Goal: Information Seeking & Learning: Learn about a topic

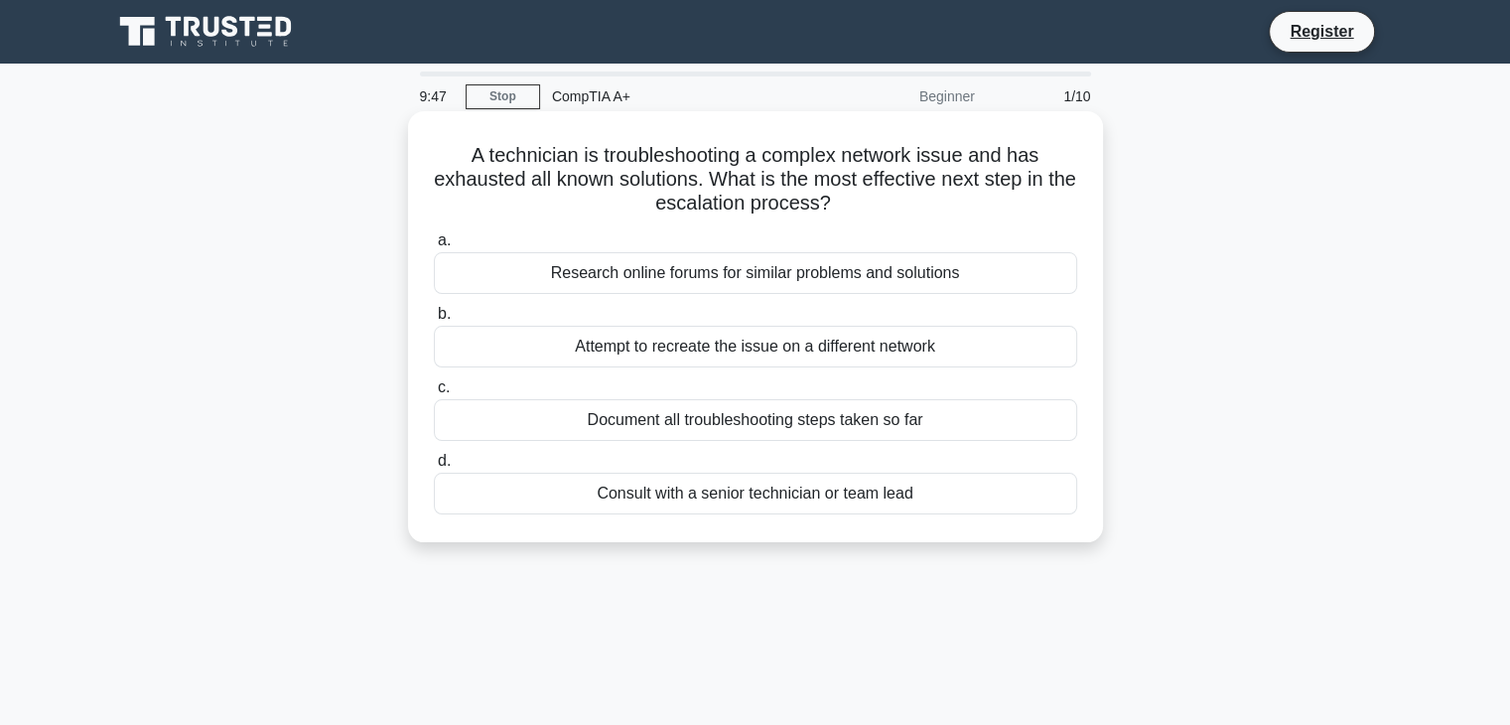
click at [741, 415] on div "Document all troubleshooting steps taken so far" at bounding box center [755, 420] width 643 height 42
click at [434, 394] on input "c. Document all troubleshooting steps taken so far" at bounding box center [434, 387] width 0 height 13
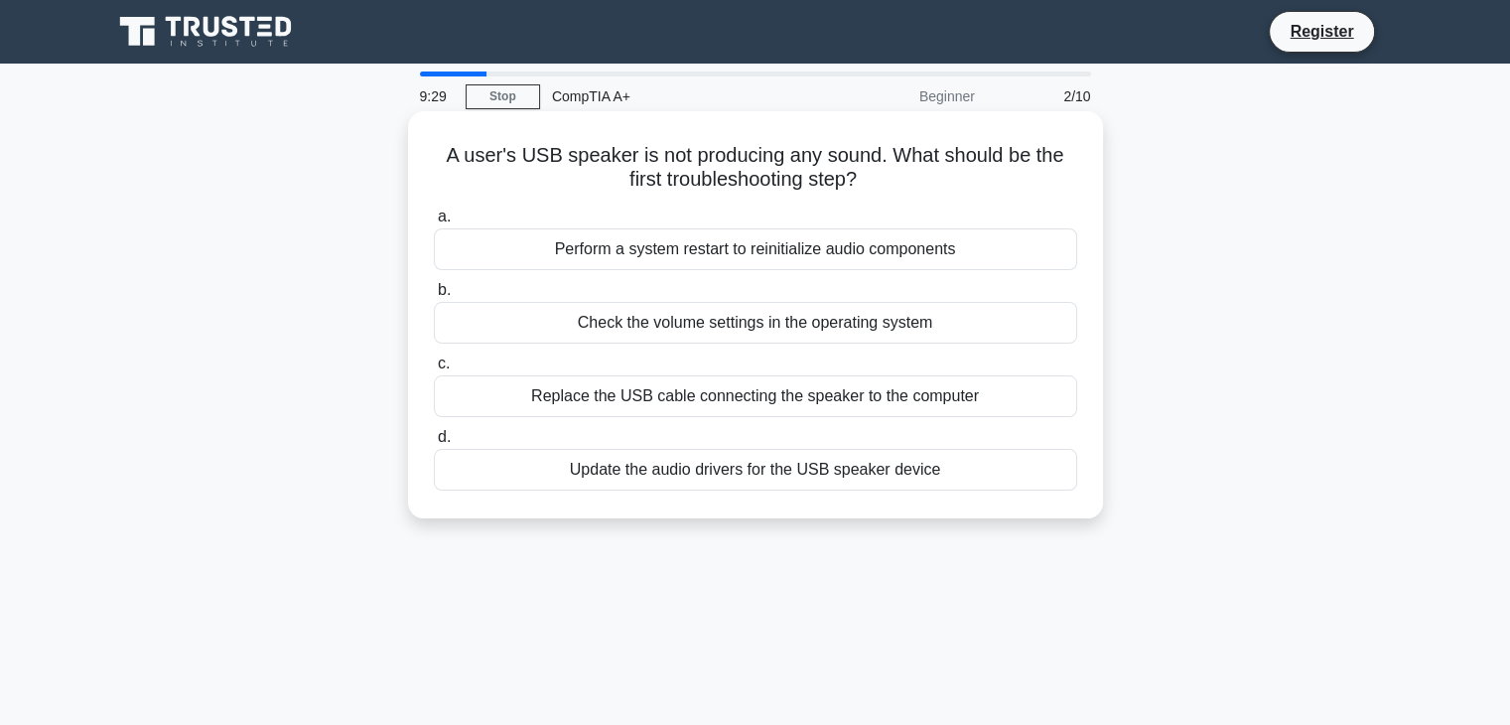
click at [793, 317] on div "Check the volume settings in the operating system" at bounding box center [755, 323] width 643 height 42
click at [434, 297] on input "b. Check the volume settings in the operating system" at bounding box center [434, 290] width 0 height 13
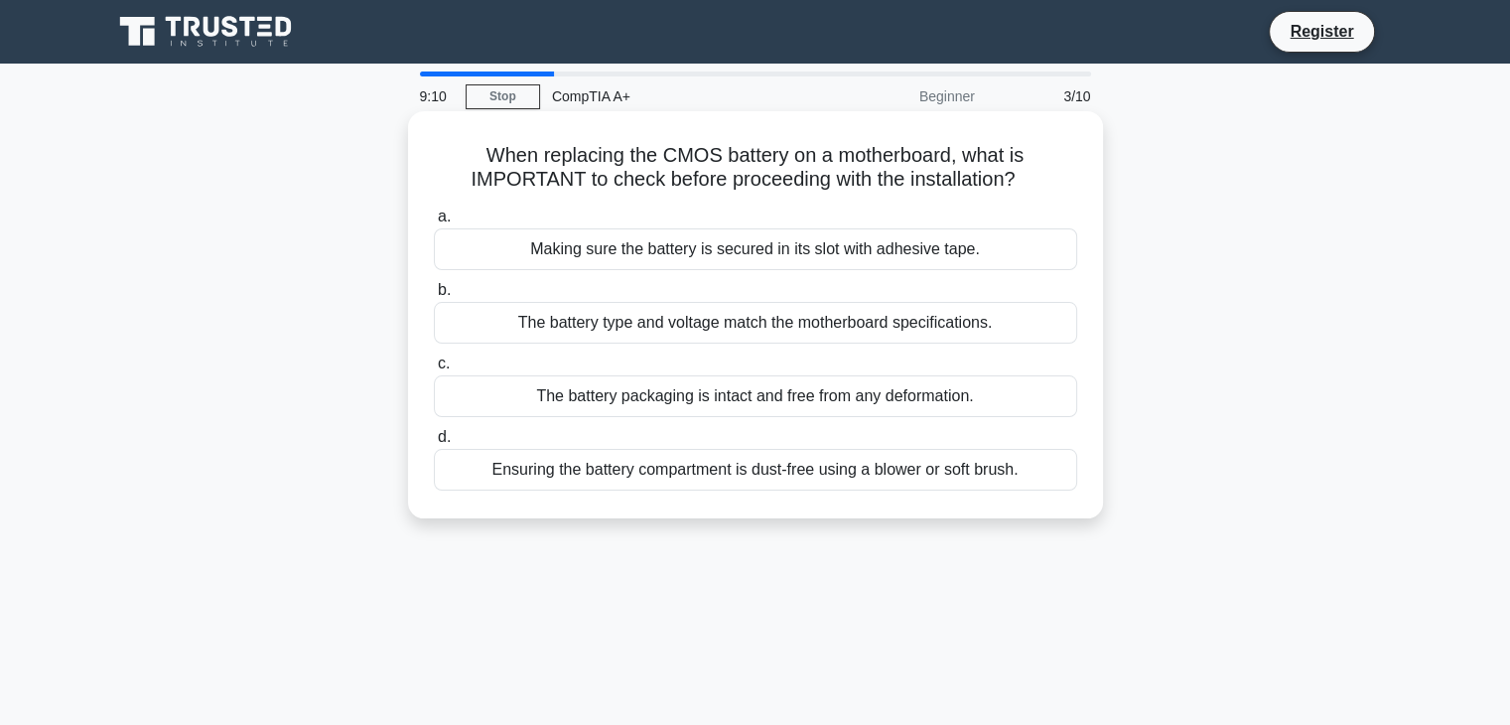
click at [820, 335] on div "The battery type and voltage match the motherboard specifications." at bounding box center [755, 323] width 643 height 42
click at [434, 297] on input "b. The battery type and voltage match the motherboard specifications." at bounding box center [434, 290] width 0 height 13
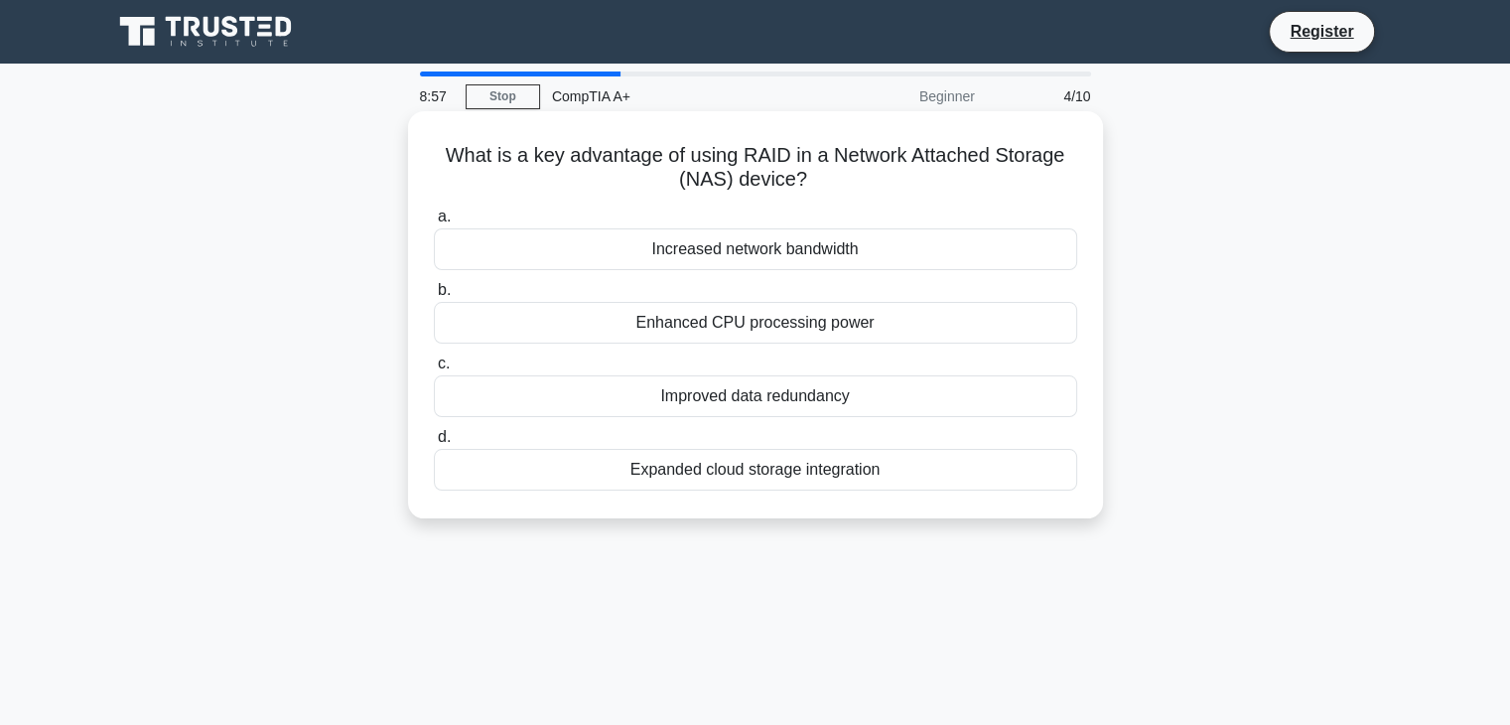
click at [838, 252] on div "Increased network bandwidth" at bounding box center [755, 249] width 643 height 42
click at [434, 223] on input "a. Increased network bandwidth" at bounding box center [434, 216] width 0 height 13
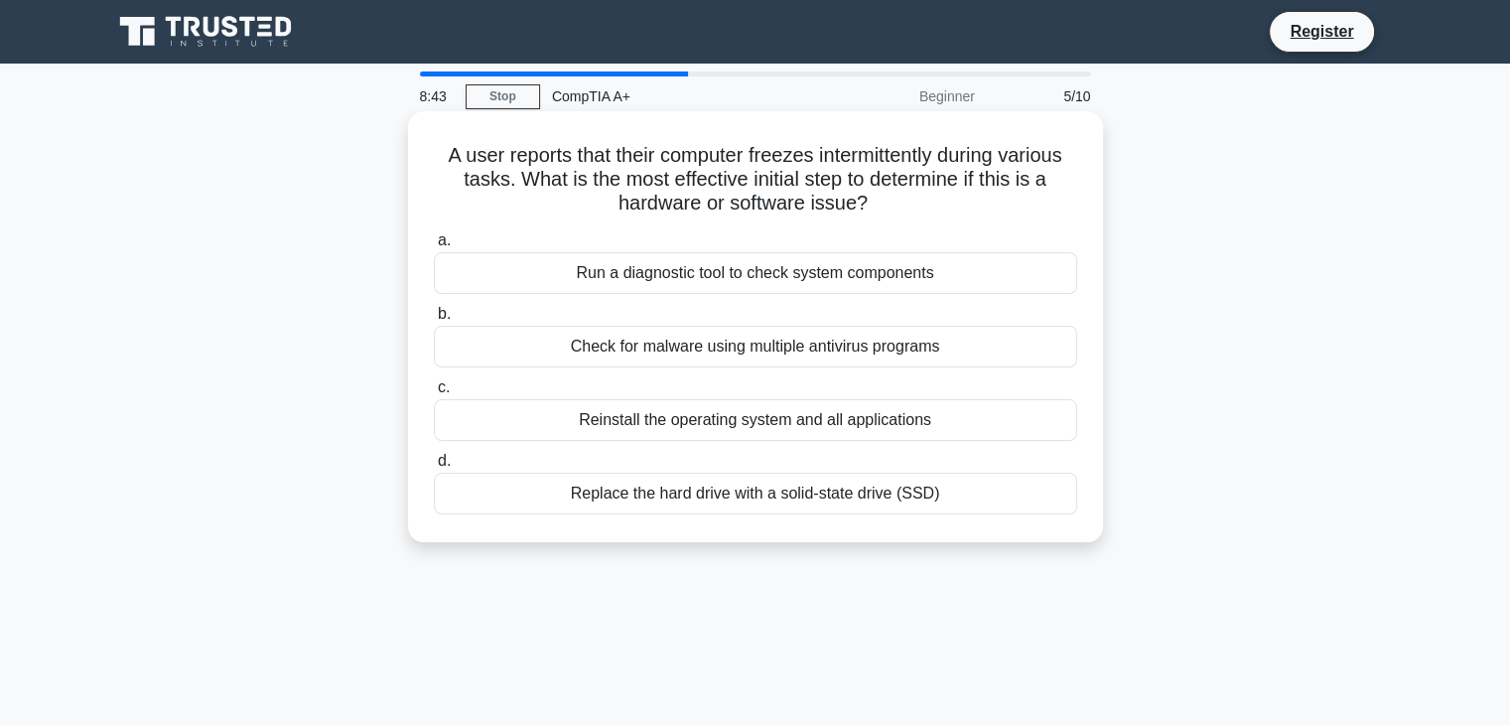
click at [749, 280] on div "Run a diagnostic tool to check system components" at bounding box center [755, 273] width 643 height 42
click at [434, 247] on input "a. Run a diagnostic tool to check system components" at bounding box center [434, 240] width 0 height 13
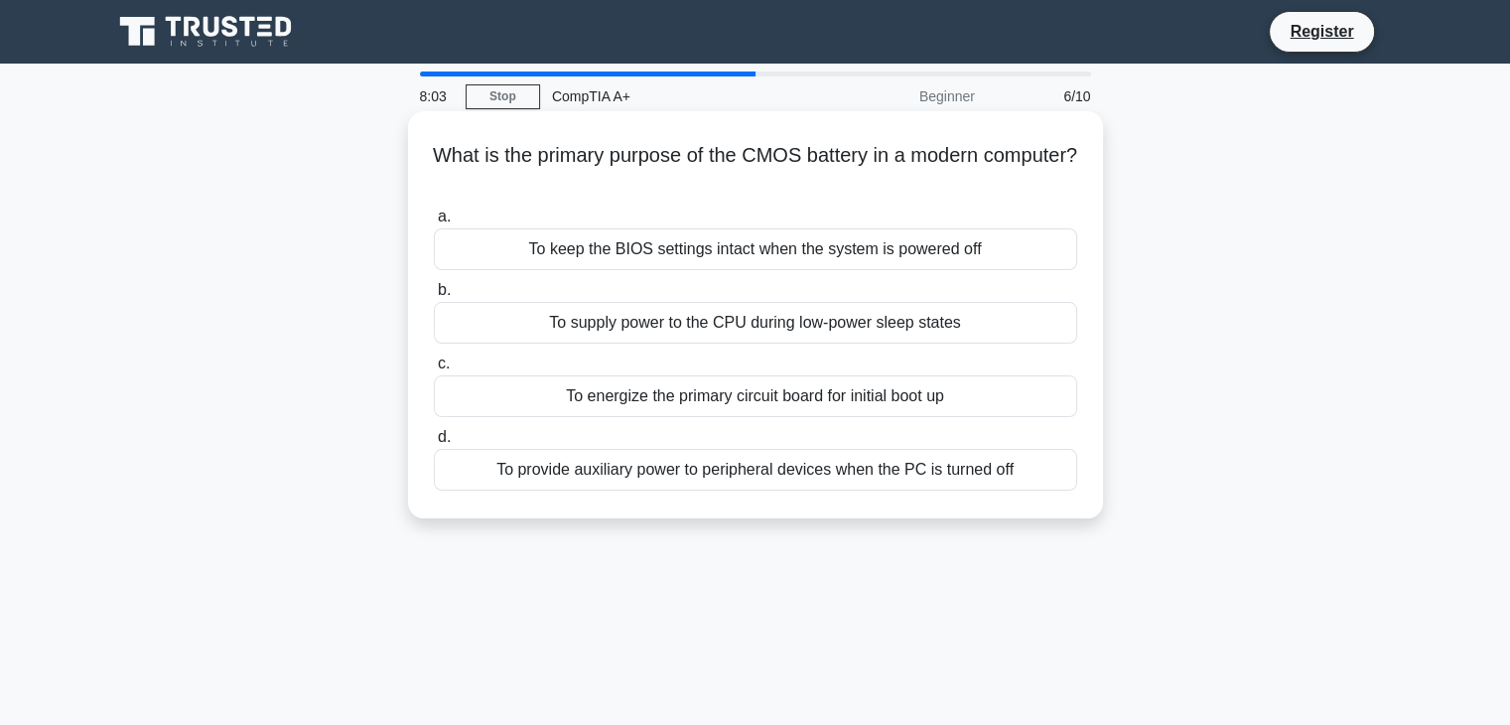
click at [837, 328] on div "To supply power to the CPU during low-power sleep states" at bounding box center [755, 323] width 643 height 42
click at [434, 297] on input "b. To supply power to the CPU during low-power sleep states" at bounding box center [434, 290] width 0 height 13
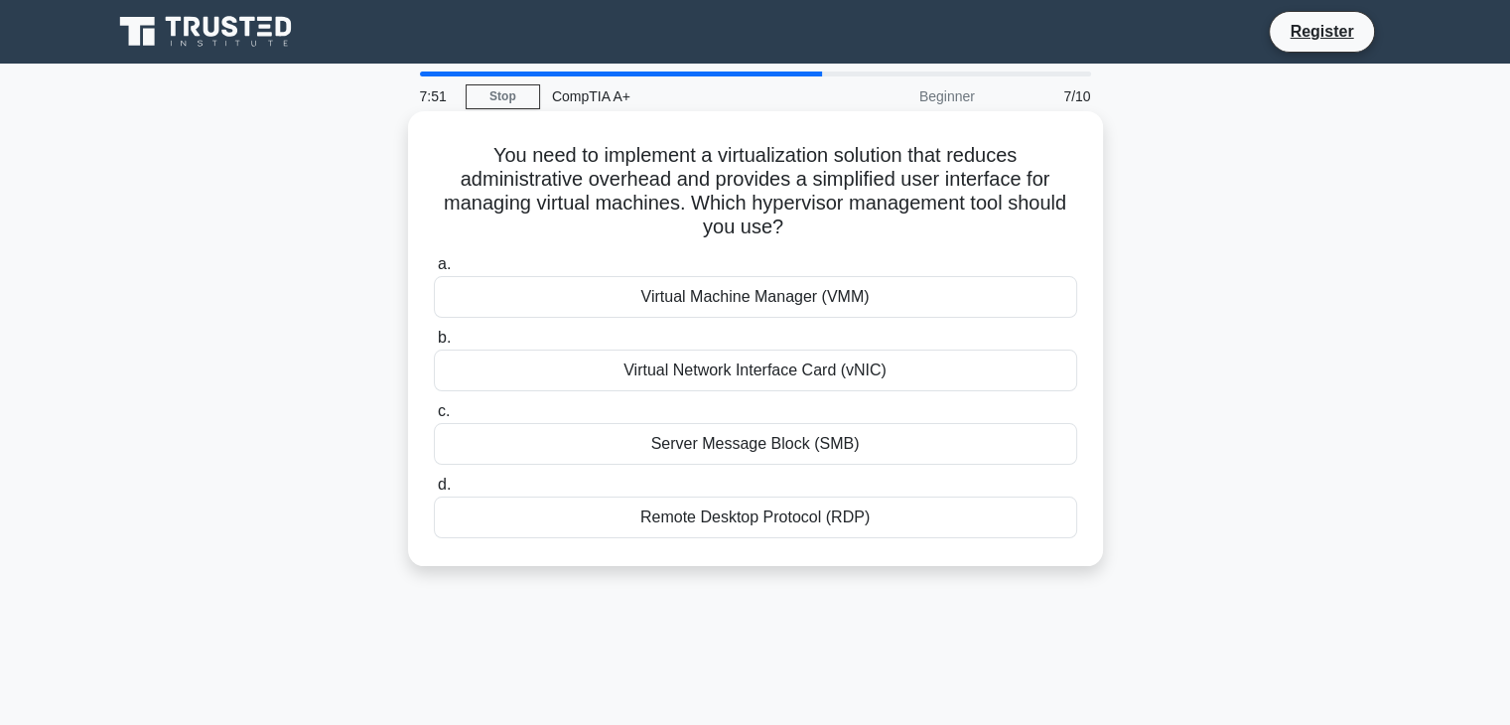
click at [952, 306] on div "Virtual Machine Manager (VMM)" at bounding box center [755, 297] width 643 height 42
click at [434, 271] on input "a. Virtual Machine Manager (VMM)" at bounding box center [434, 264] width 0 height 13
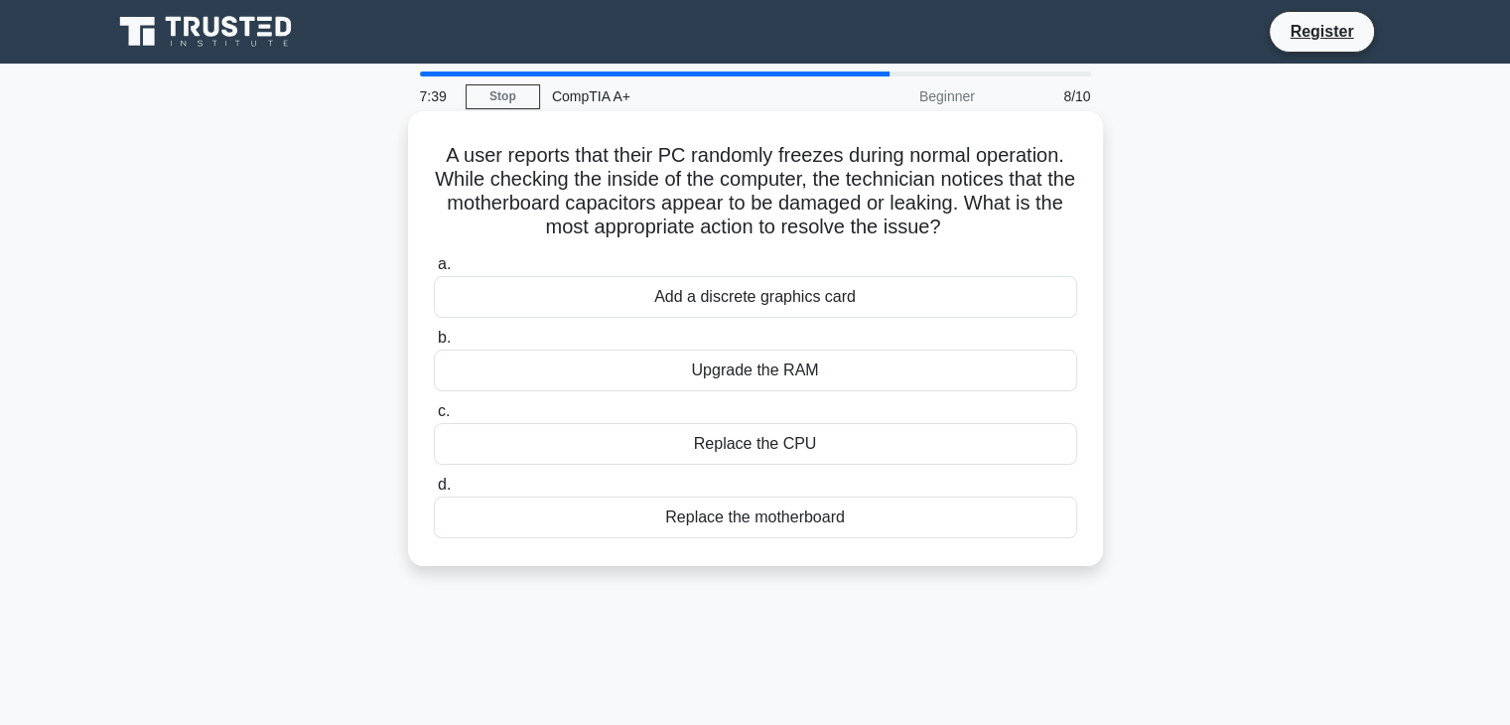
click at [845, 522] on div "Replace the motherboard" at bounding box center [755, 517] width 643 height 42
click at [434, 491] on input "d. Replace the motherboard" at bounding box center [434, 485] width 0 height 13
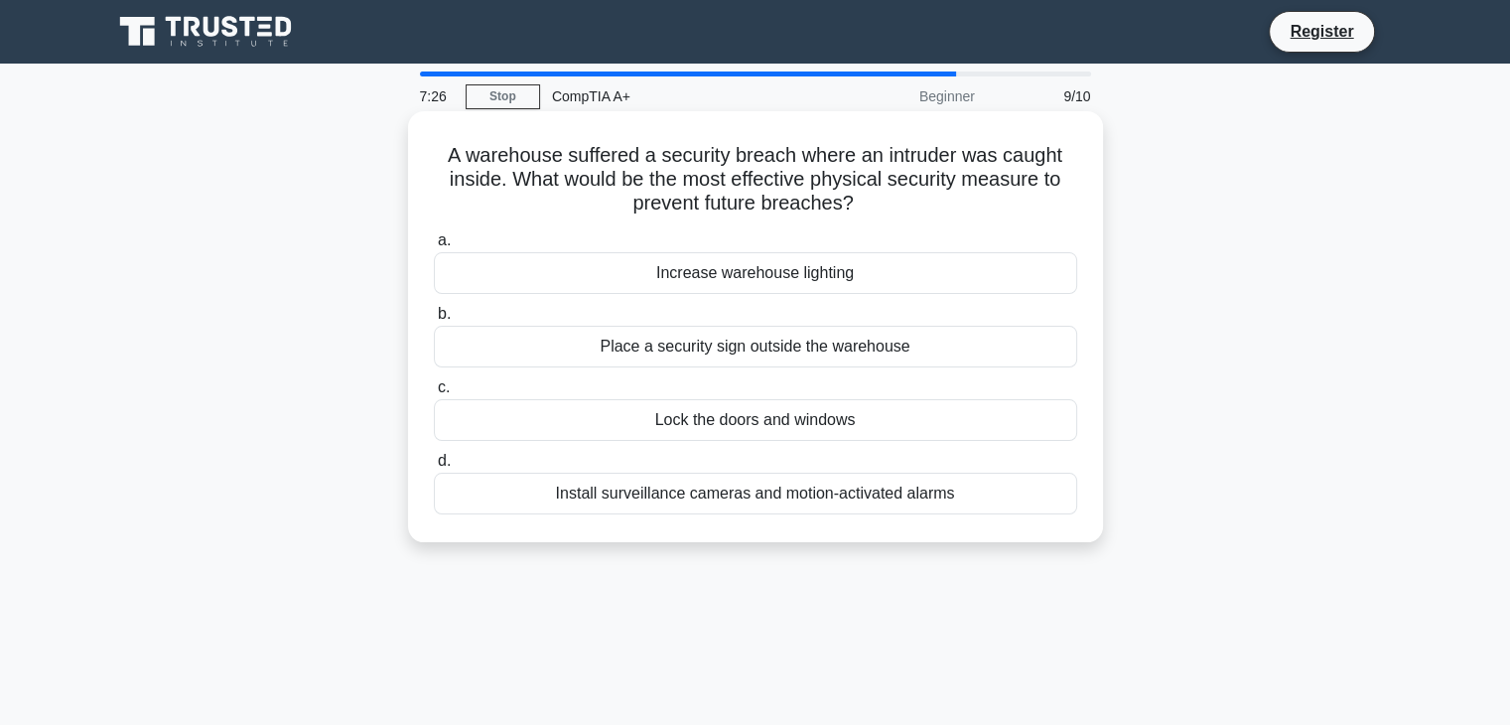
click at [840, 506] on div "Install surveillance cameras and motion-activated alarms" at bounding box center [755, 494] width 643 height 42
click at [434, 468] on input "d. Install surveillance cameras and motion-activated alarms" at bounding box center [434, 461] width 0 height 13
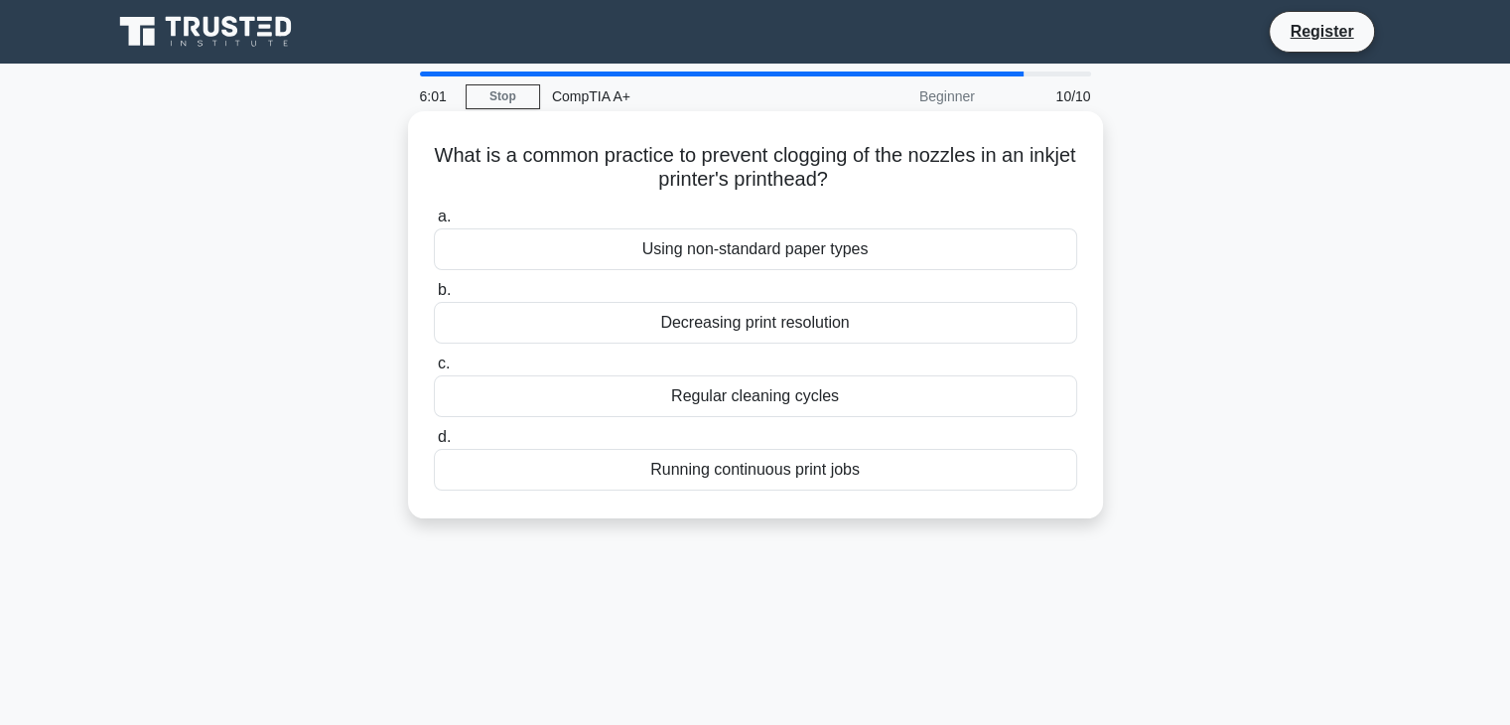
click at [874, 394] on div "Regular cleaning cycles" at bounding box center [755, 396] width 643 height 42
click at [434, 370] on input "c. Regular cleaning cycles" at bounding box center [434, 363] width 0 height 13
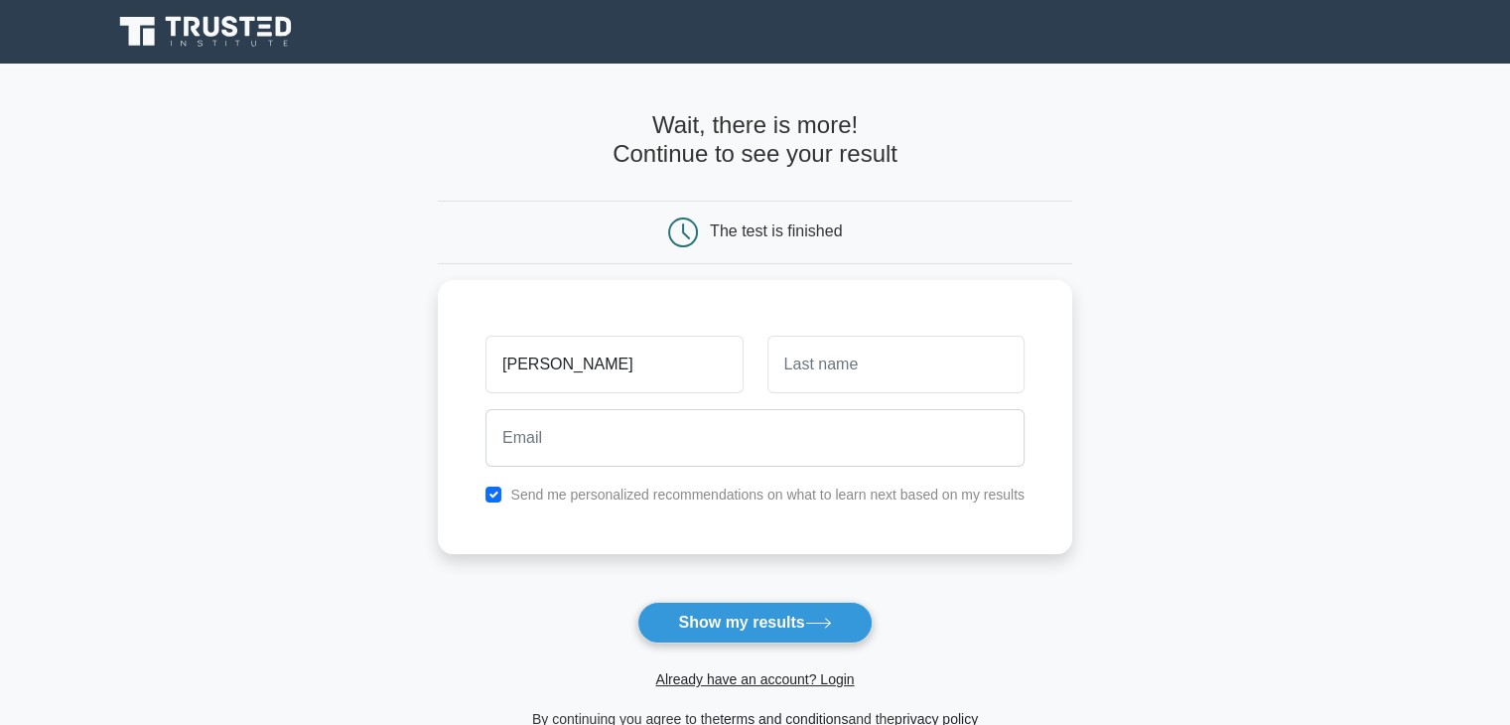
type input "[PERSON_NAME]"
type input "J"
type input "Hill"
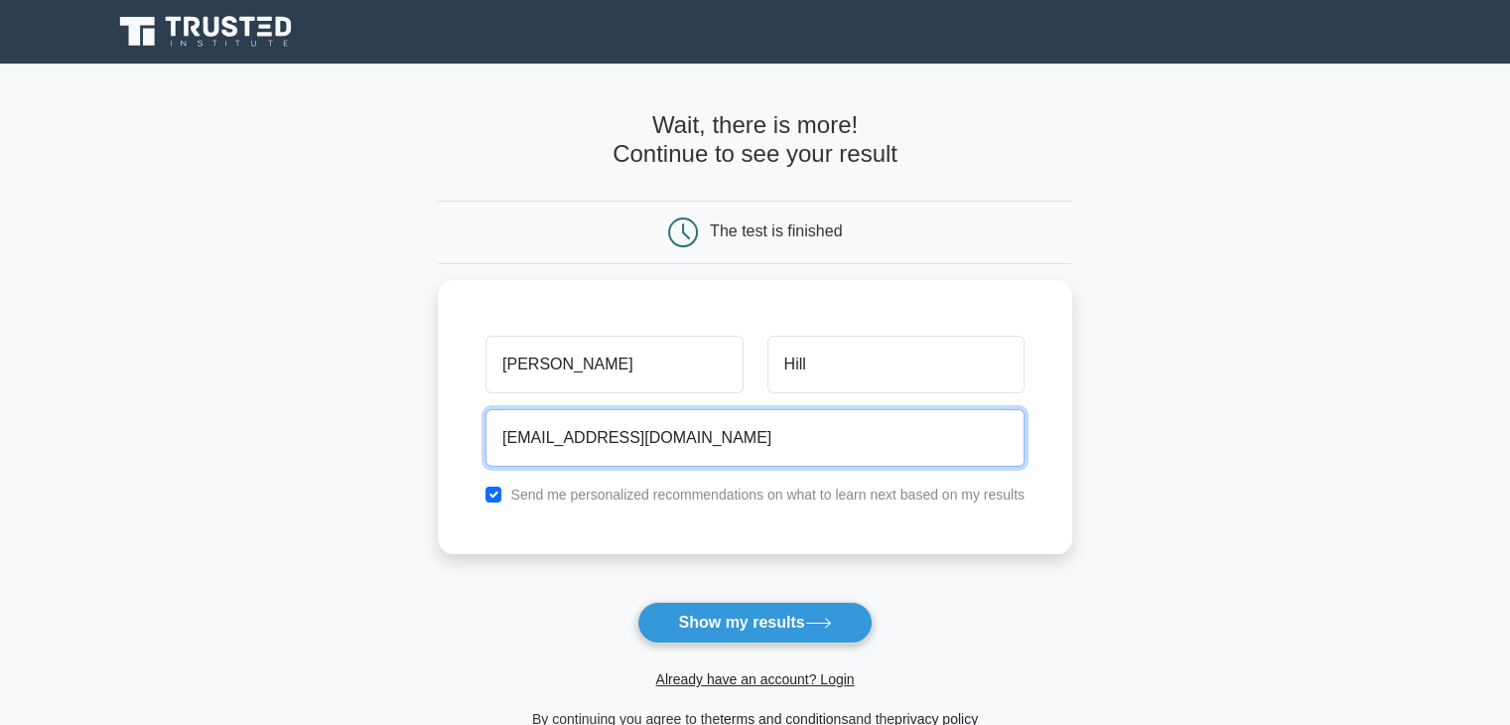
type input "hillzack52@yahoo.com"
click at [637, 602] on button "Show my results" at bounding box center [754, 623] width 234 height 42
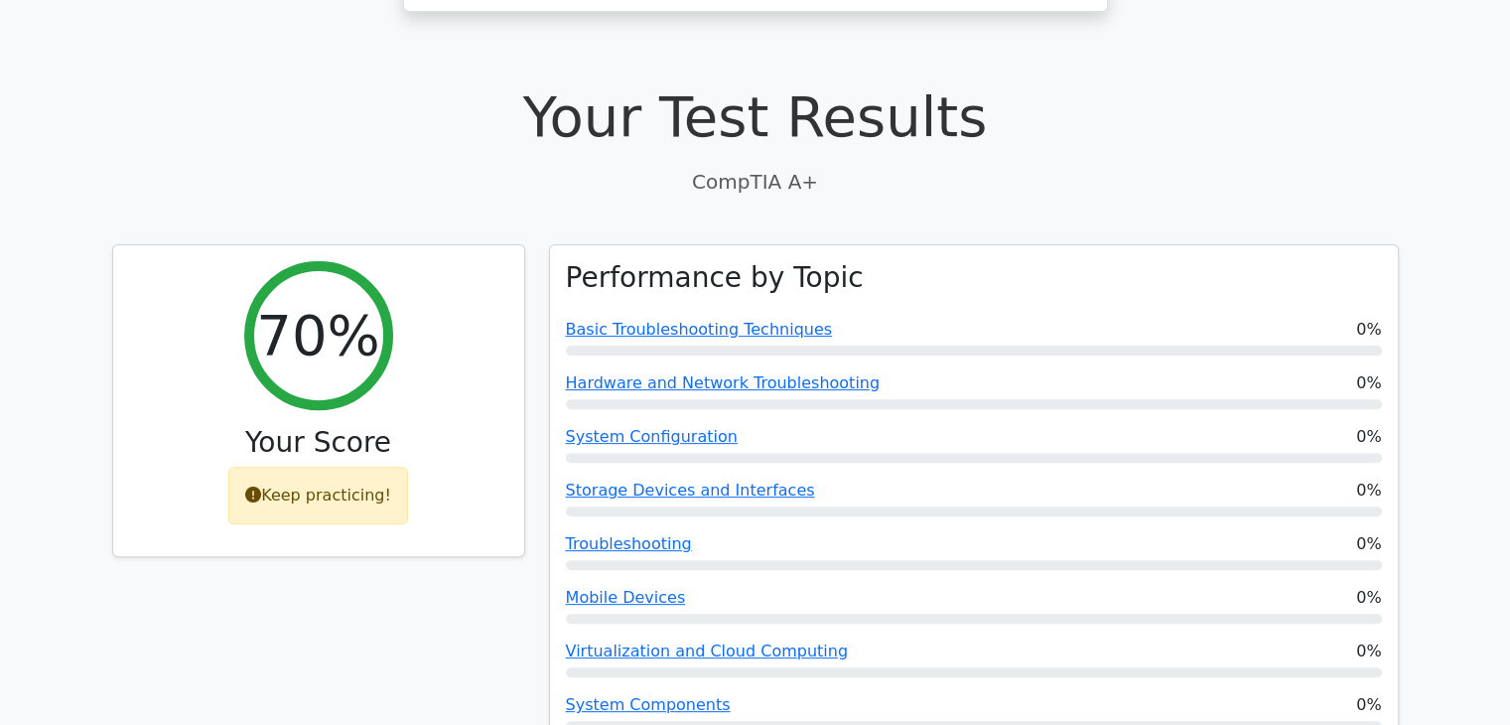
scroll to position [596, 0]
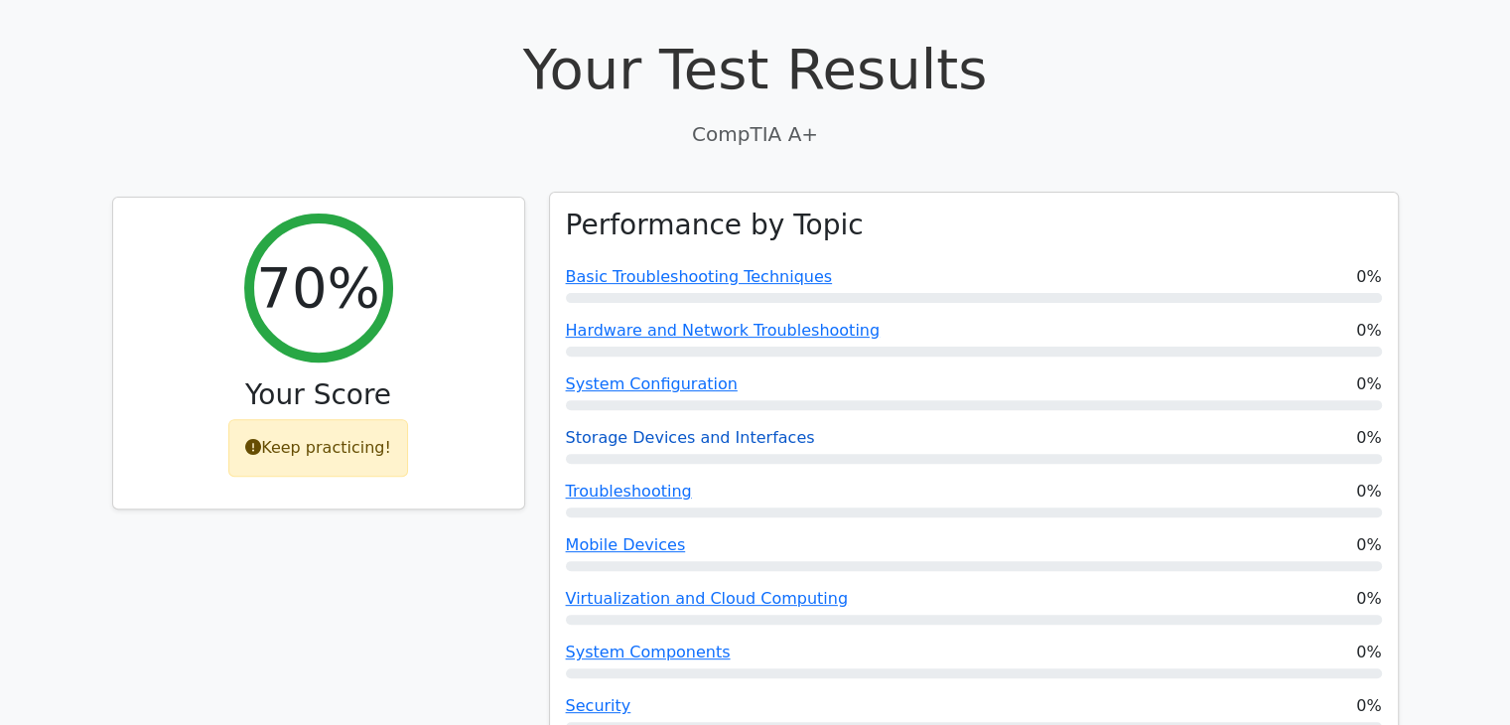
click at [737, 428] on link "Storage Devices and Interfaces" at bounding box center [690, 437] width 249 height 19
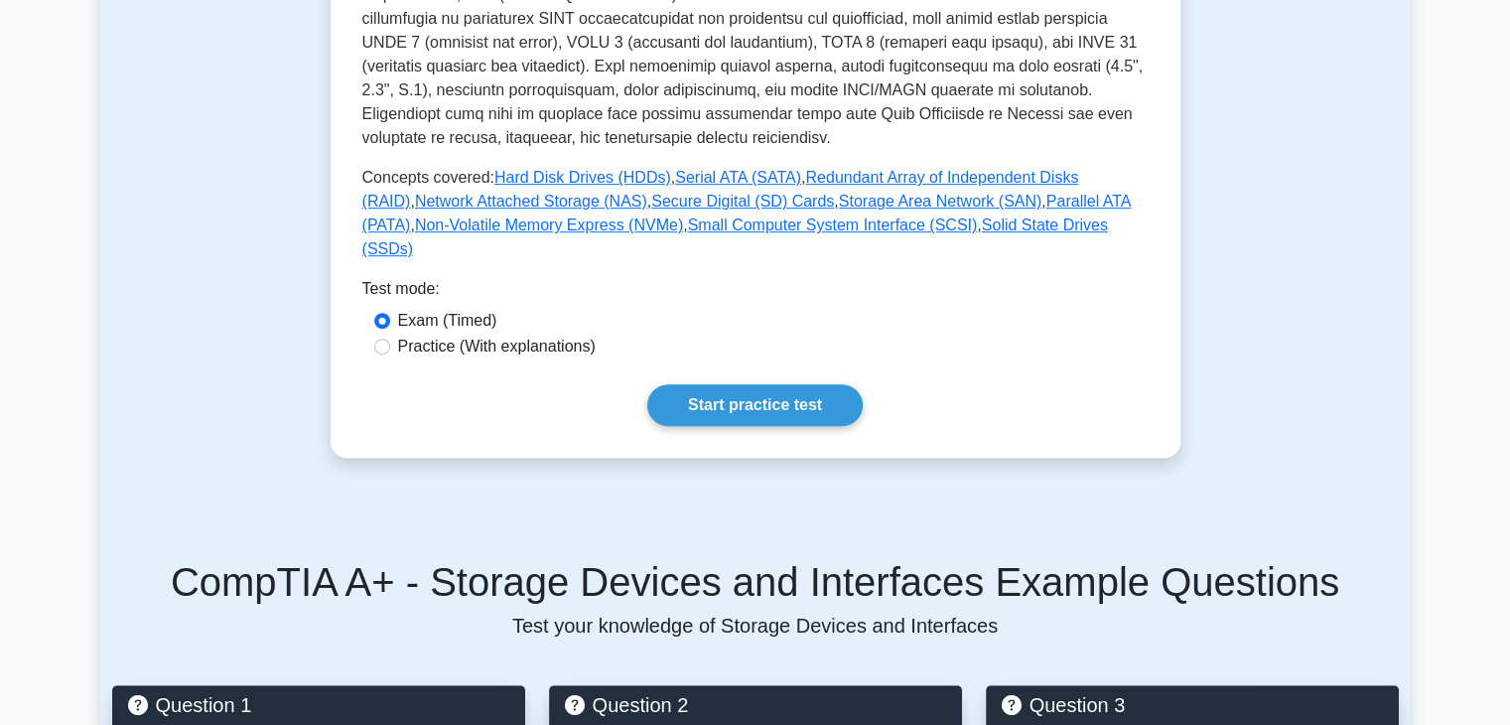
scroll to position [794, 0]
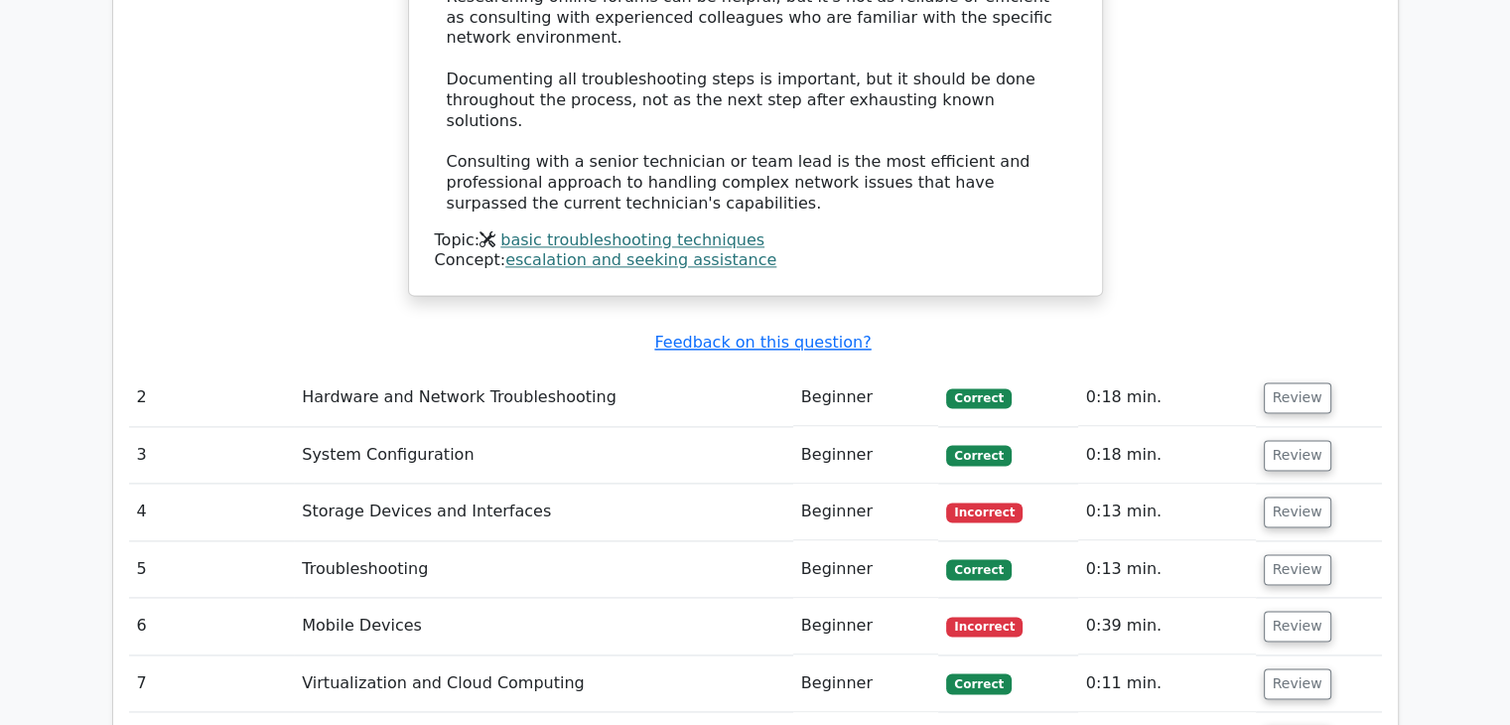
scroll to position [2585, 0]
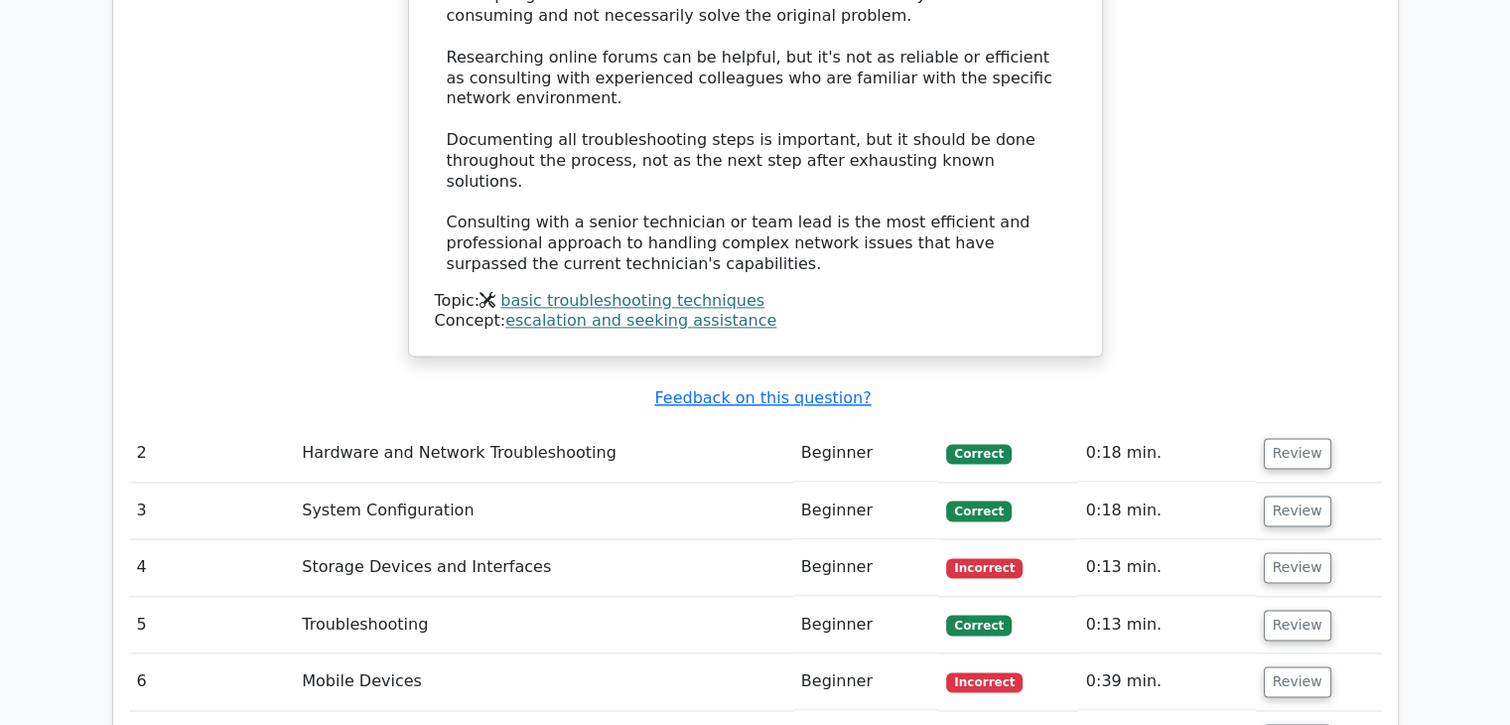
click at [406, 539] on td "Storage Devices and Interfaces" at bounding box center [543, 567] width 499 height 57
click at [1302, 552] on button "Review" at bounding box center [1298, 567] width 68 height 31
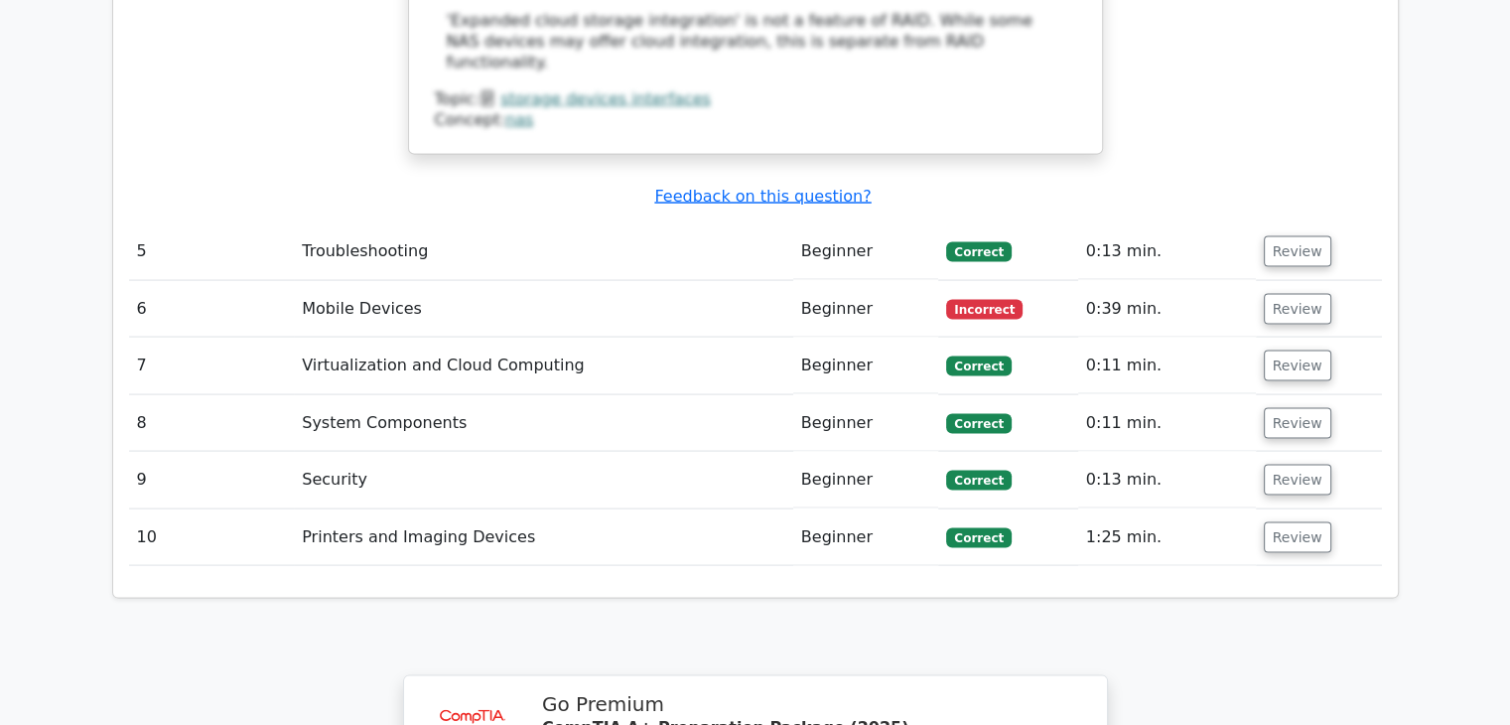
scroll to position [4075, 0]
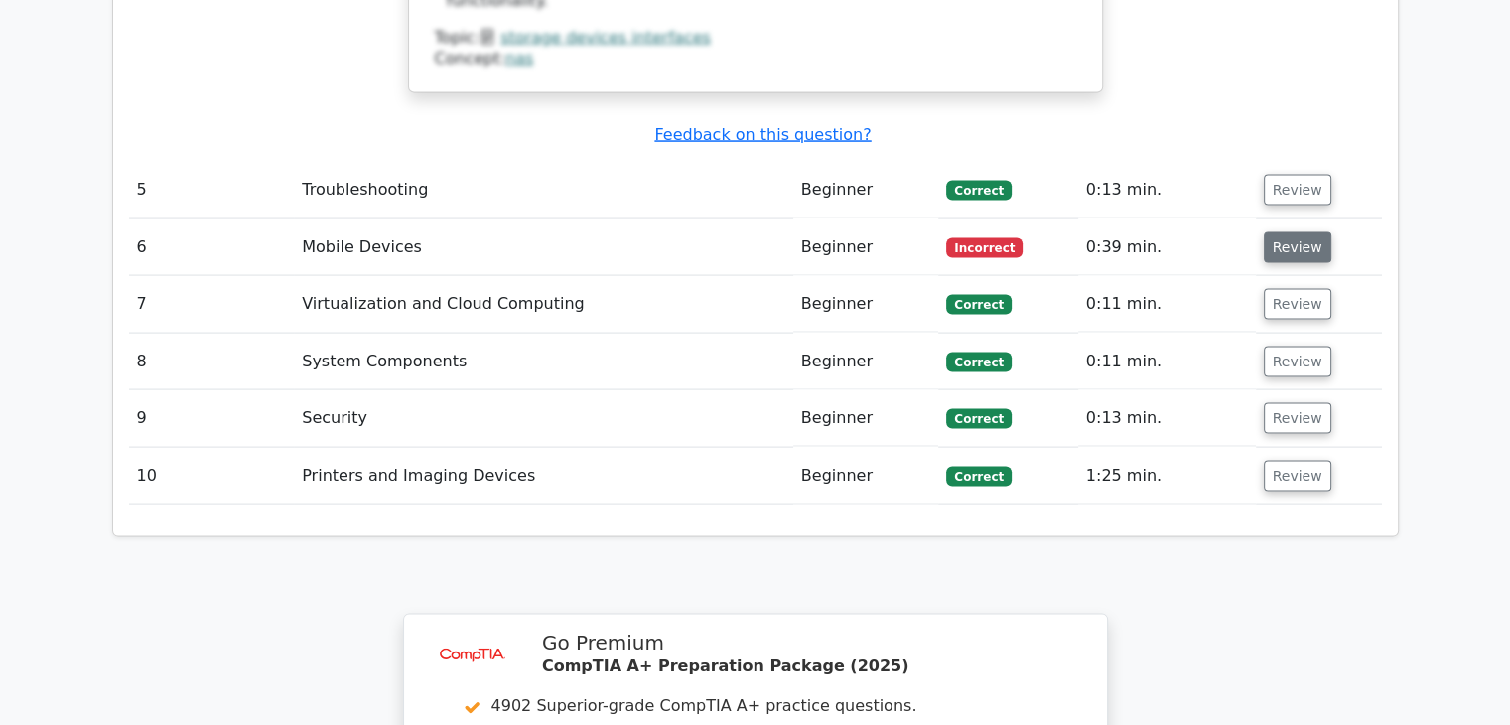
click at [1295, 232] on button "Review" at bounding box center [1298, 247] width 68 height 31
